Goal: Transaction & Acquisition: Purchase product/service

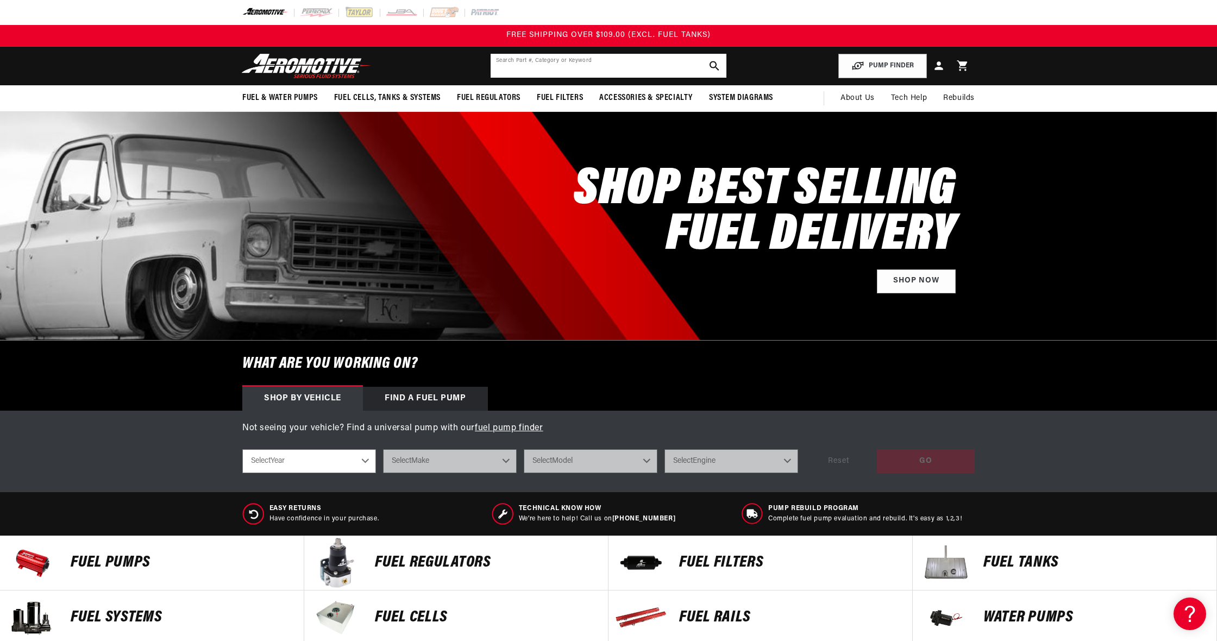
click at [565, 62] on input "text" at bounding box center [608, 66] width 236 height 24
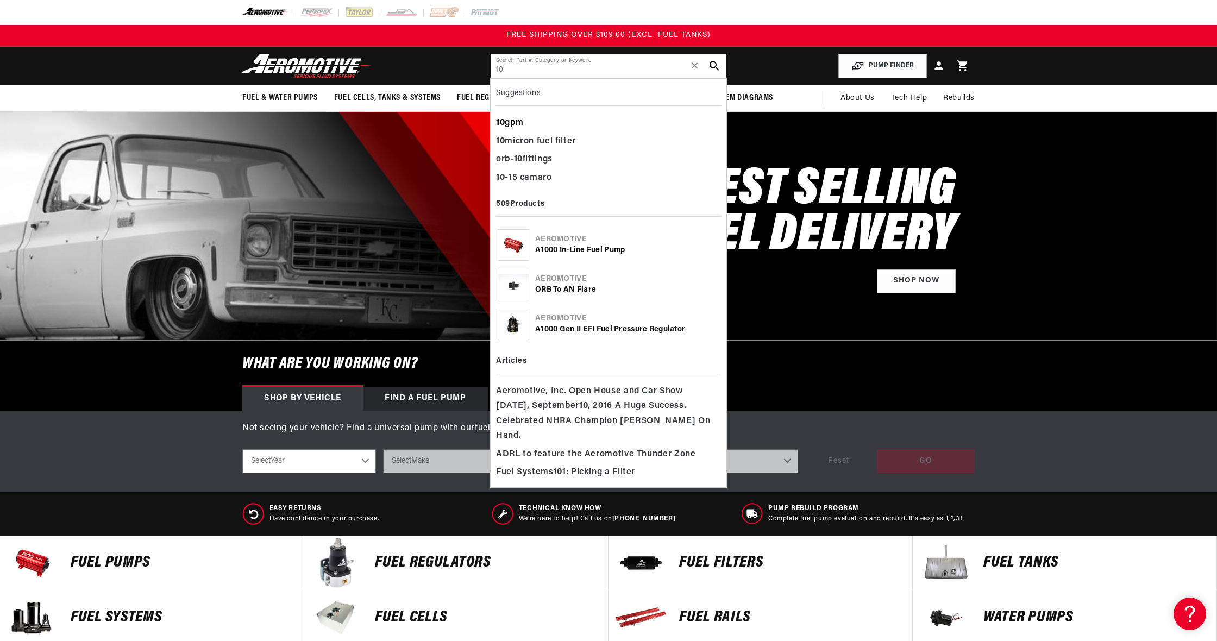
type input "10"
click at [540, 127] on div "10 gpm" at bounding box center [608, 123] width 225 height 18
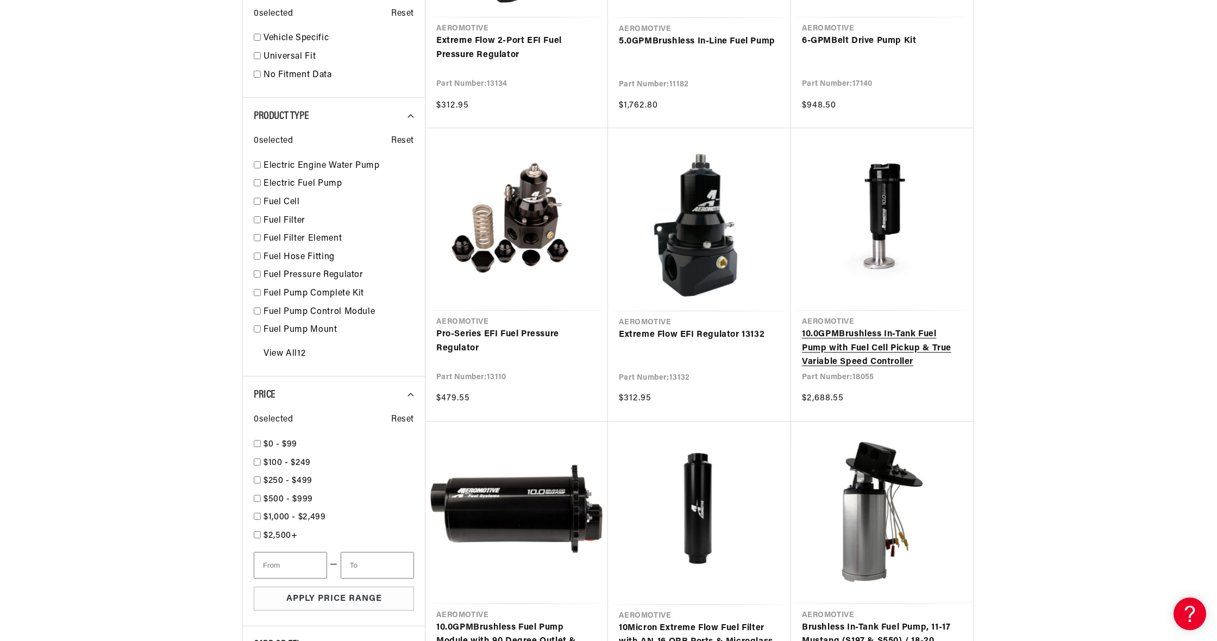
scroll to position [703, 0]
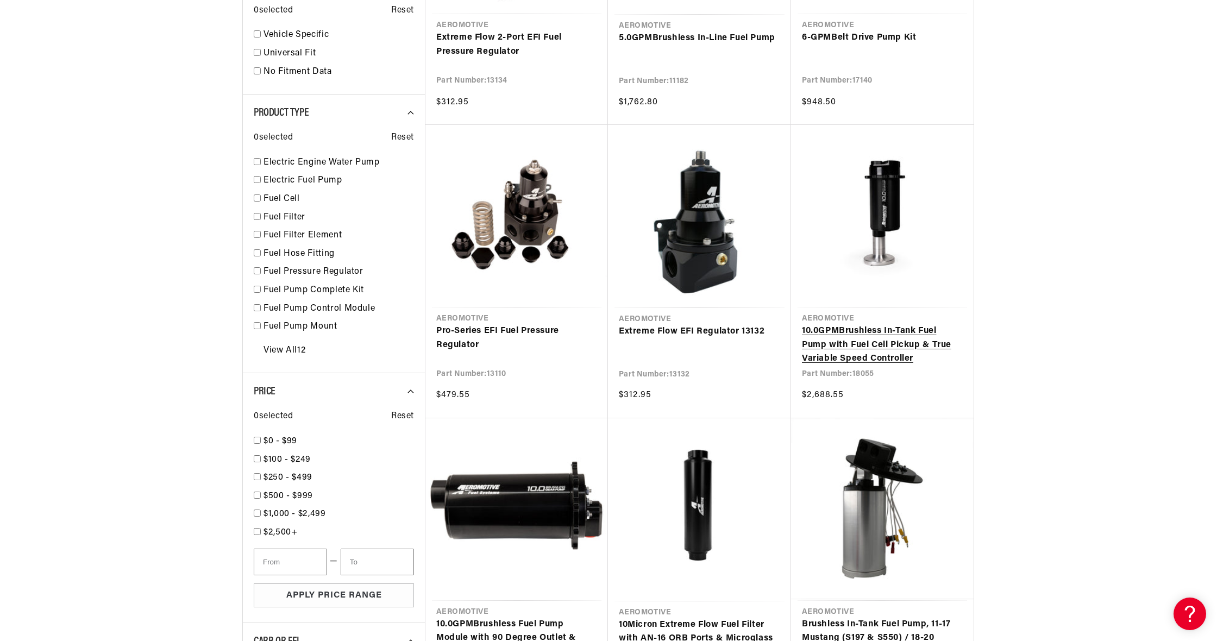
click at [872, 328] on link "10 .0 GPM Brushless In-Tank Fuel Pump with Fuel Cell Pickup & True Variable Spe…" at bounding box center [882, 345] width 161 height 42
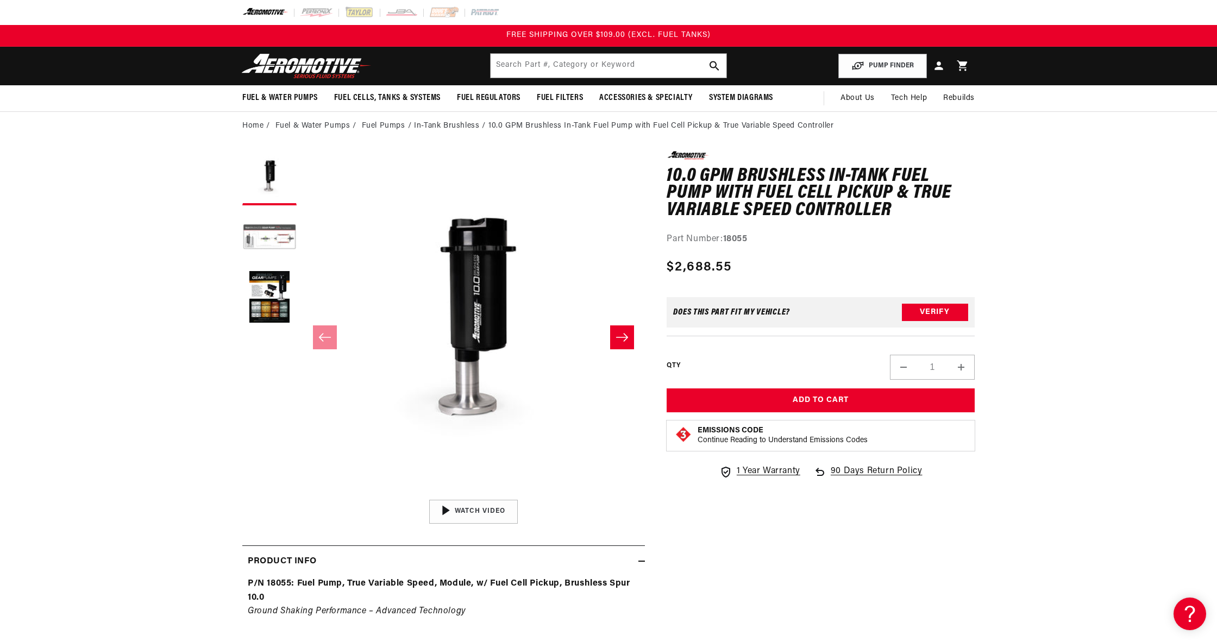
click at [288, 242] on button "Load image 2 in gallery view" at bounding box center [269, 238] width 54 height 54
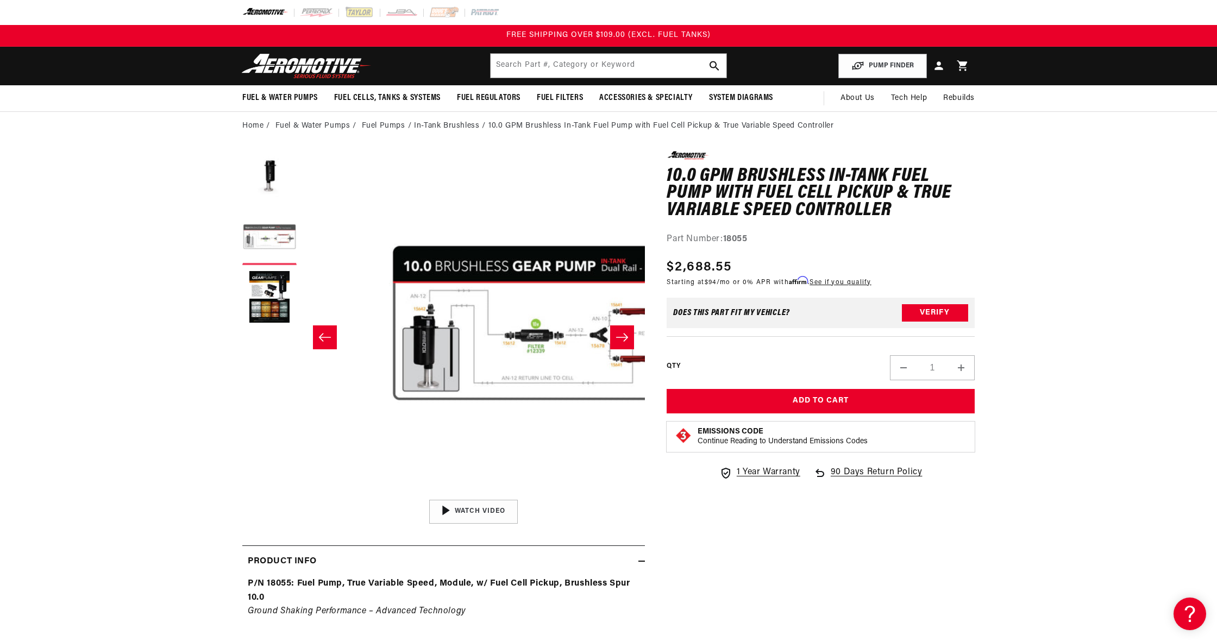
scroll to position [0, 343]
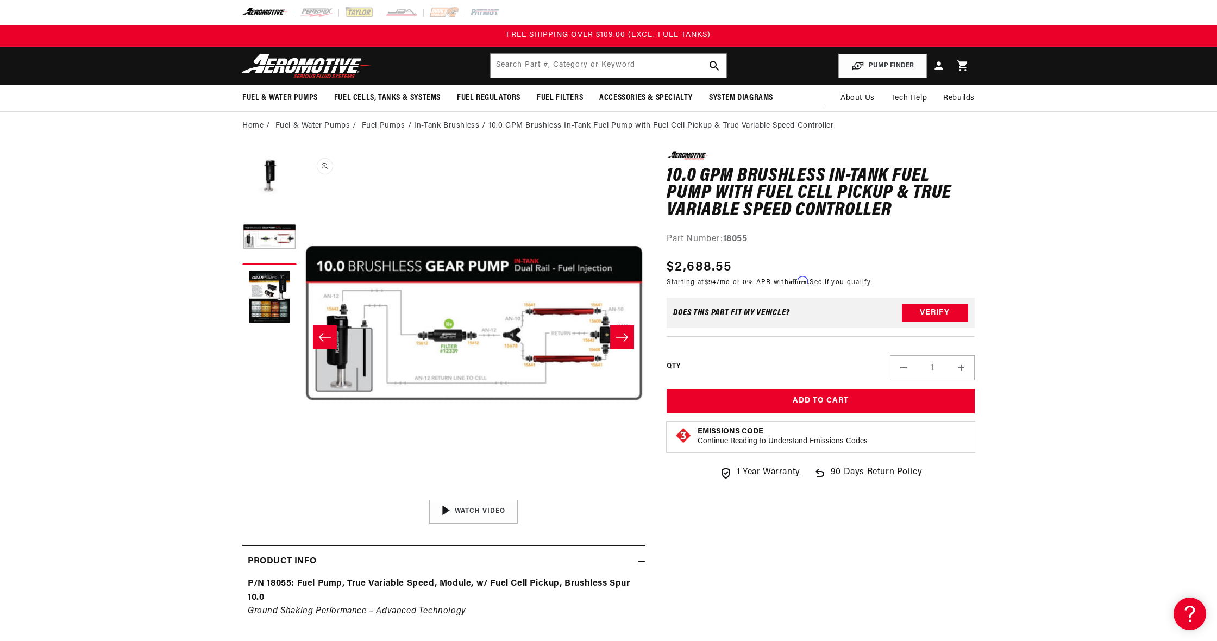
click at [302, 494] on button "Open media 2 in modal" at bounding box center [302, 494] width 0 height 0
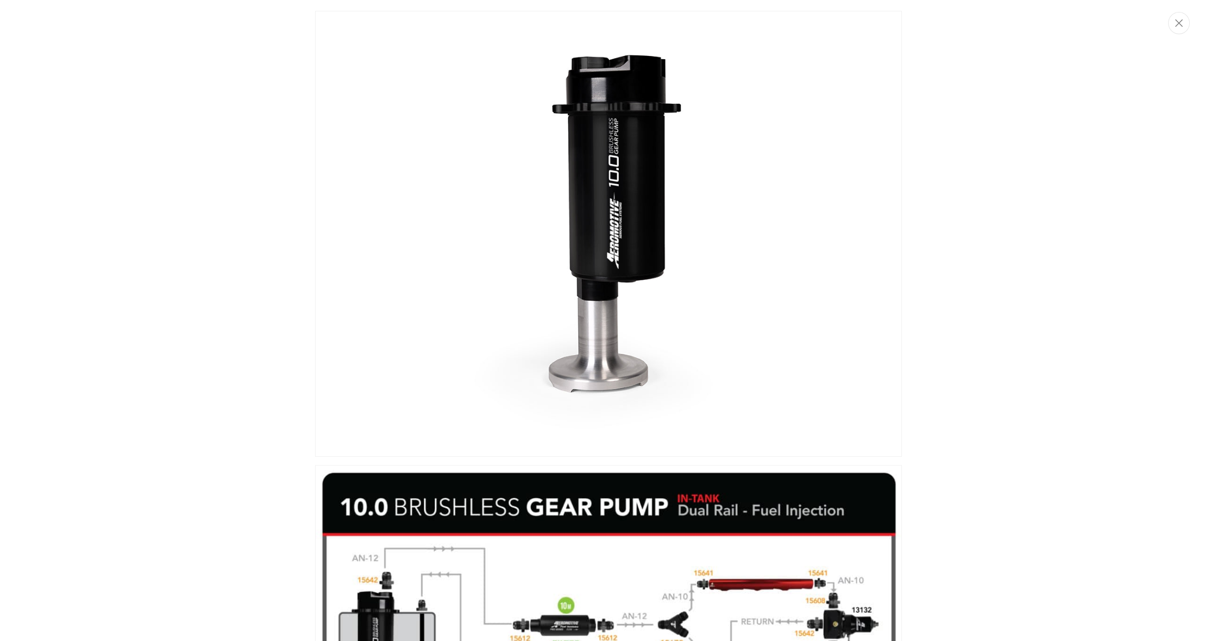
scroll to position [282, 0]
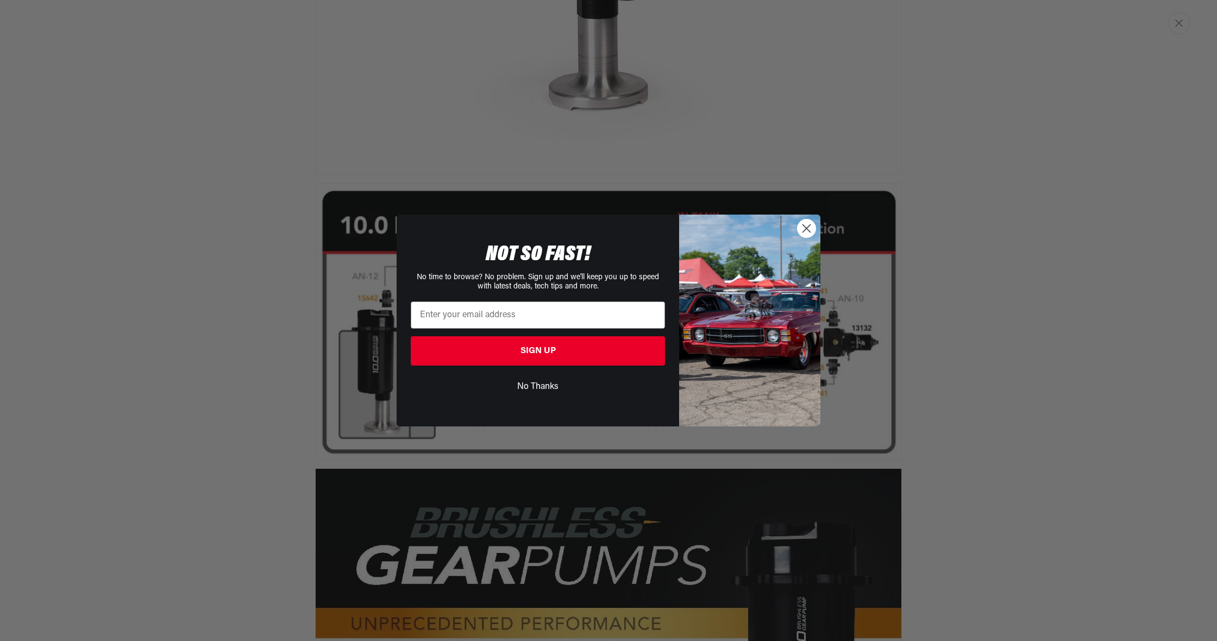
click at [806, 226] on circle "Close dialog" at bounding box center [806, 228] width 18 height 18
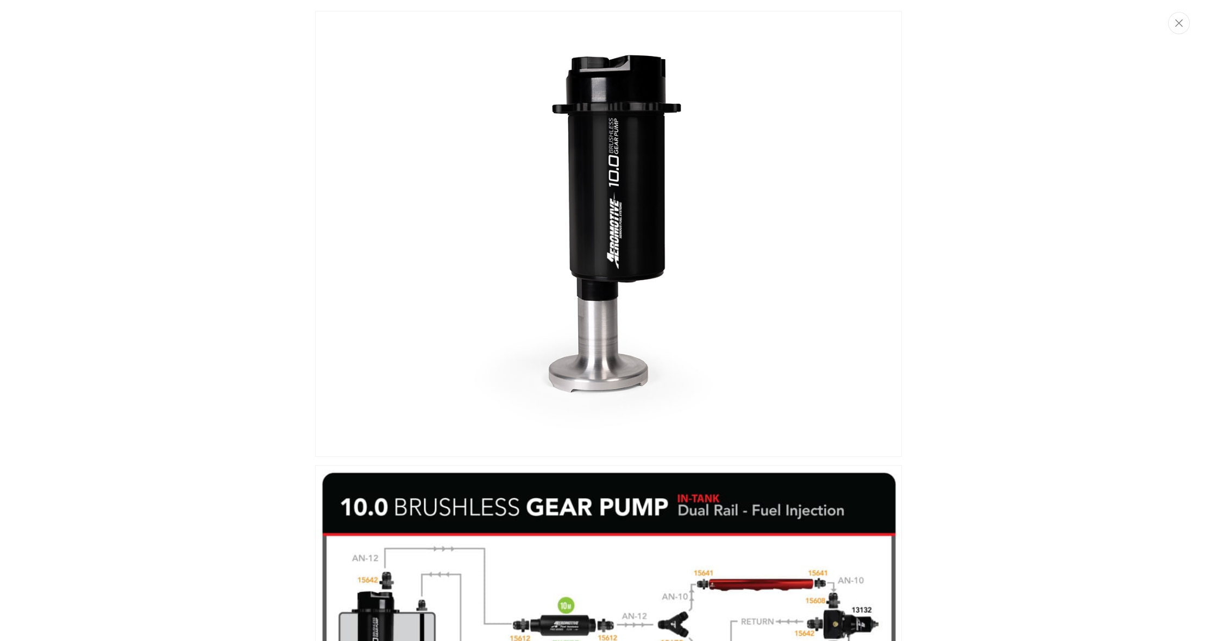
scroll to position [0, 0]
